Goal: Transaction & Acquisition: Purchase product/service

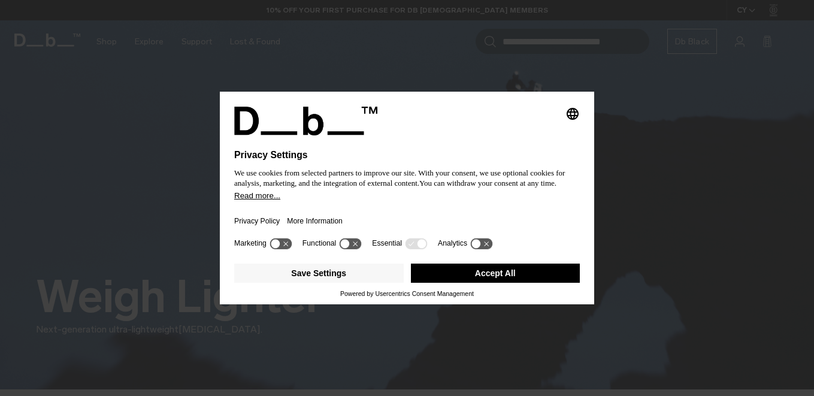
click at [462, 275] on button "Accept All" at bounding box center [496, 273] width 170 height 19
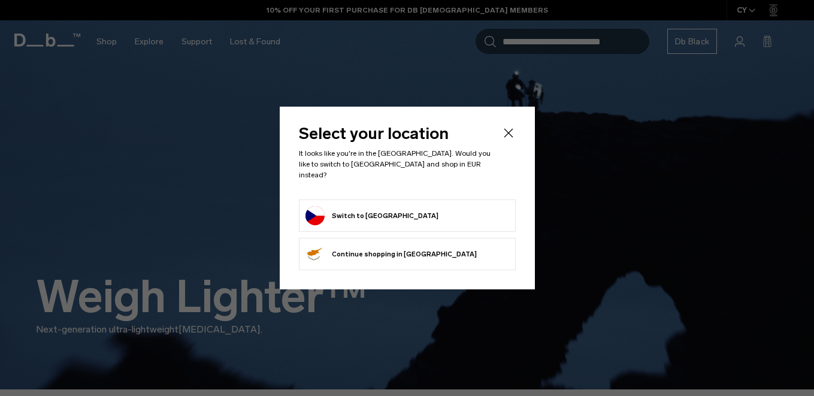
click at [508, 128] on div "Select your location It looks like you're in the Czechia. Would you like to swi…" at bounding box center [407, 198] width 255 height 183
click at [508, 136] on icon "Close" at bounding box center [509, 133] width 14 height 14
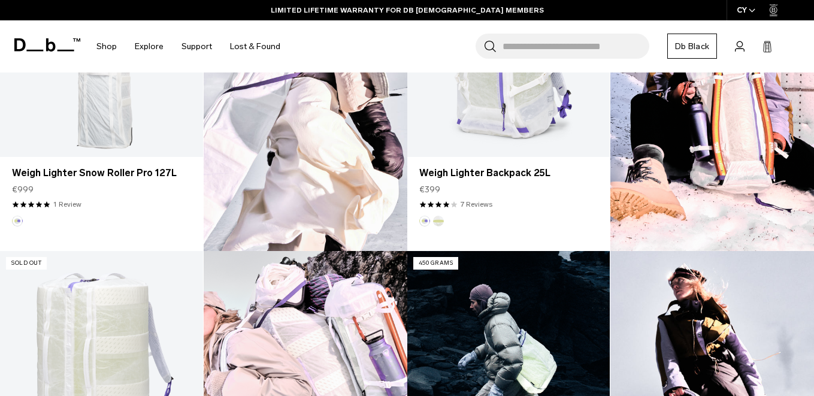
scroll to position [681, 0]
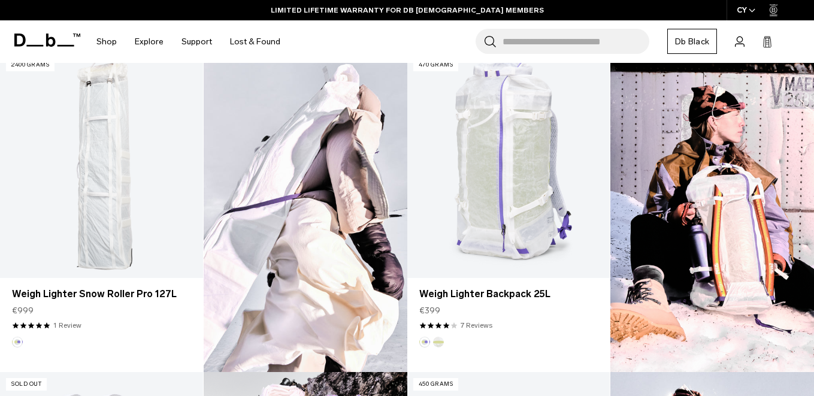
click at [716, 232] on img at bounding box center [713, 212] width 204 height 319
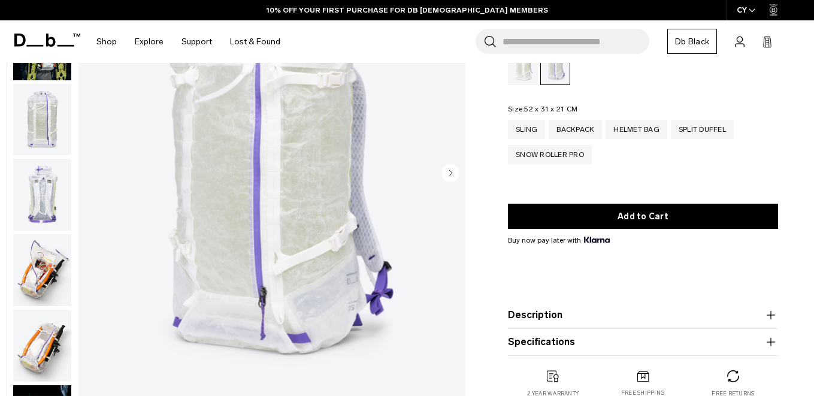
click at [446, 181] on icon "Next slide" at bounding box center [451, 173] width 18 height 18
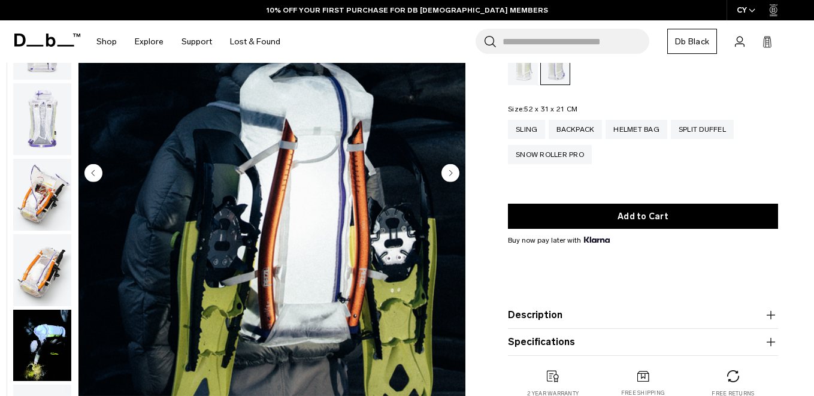
click at [446, 181] on icon "Next slide" at bounding box center [451, 173] width 18 height 18
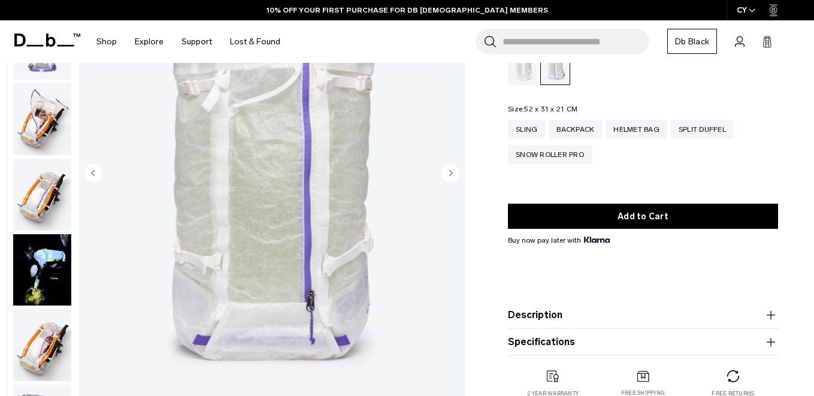
click at [446, 181] on icon "Next slide" at bounding box center [451, 173] width 18 height 18
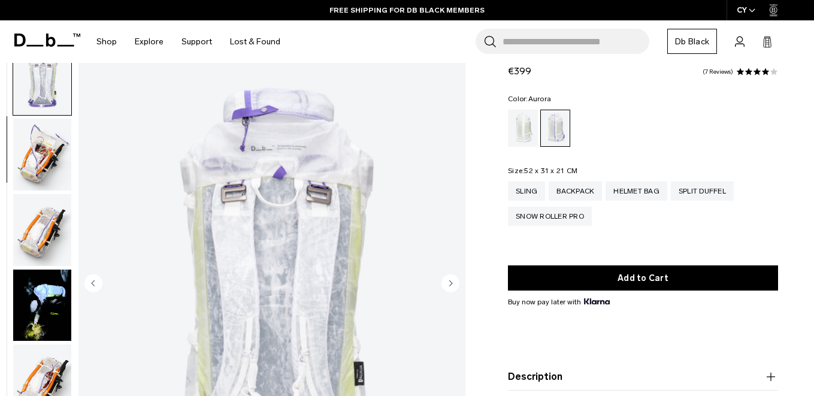
scroll to position [41, 0]
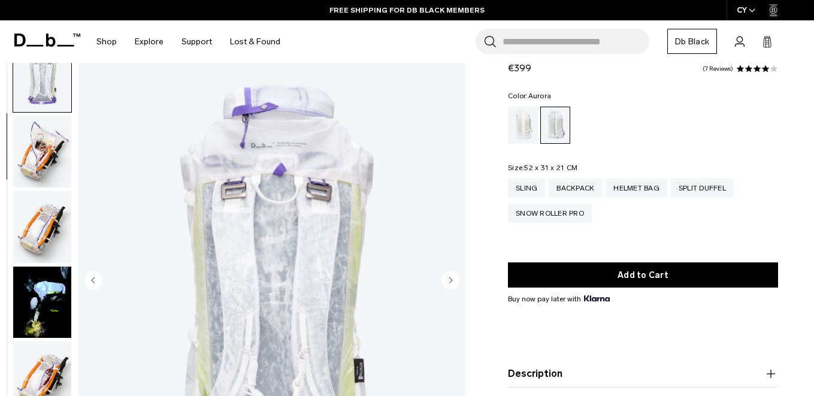
click at [50, 195] on img "button" at bounding box center [42, 227] width 58 height 72
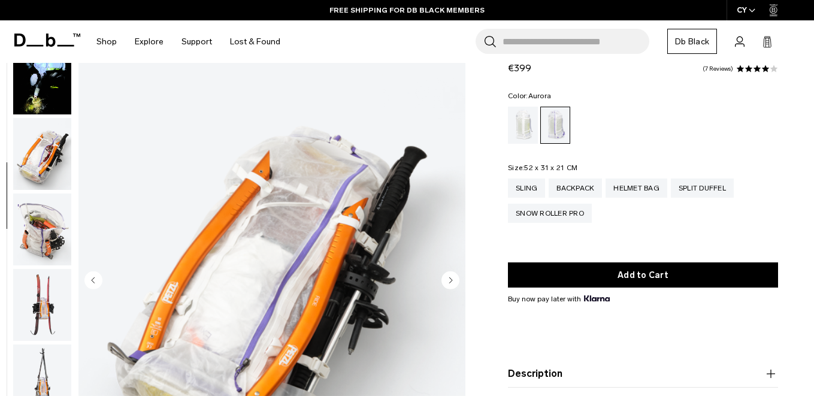
scroll to position [451, 0]
